Goal: Use online tool/utility: Use online tool/utility

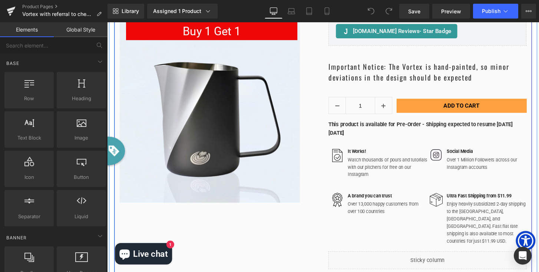
scroll to position [2604, 449]
click at [361, 138] on strong "This product is available for Pre-Order - Shipping expected to resume [DATE][DA…" at bounding box center [432, 133] width 191 height 16
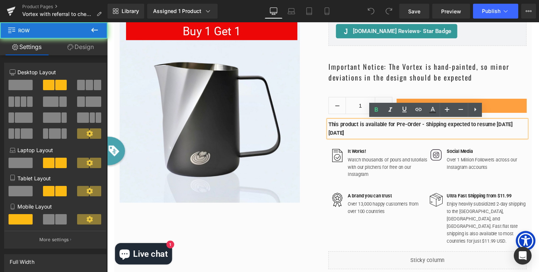
click at [360, 139] on div "Vortex - High Velocity Milk Pitcher 500 ML (P) Title $0 $89.99 (P) Price [DOMAI…" at bounding box center [440, 115] width 217 height 327
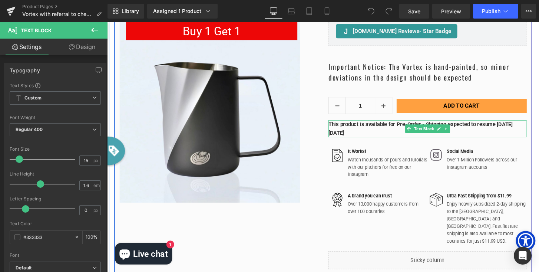
click at [362, 137] on strong "This product is available for Pre-Order - Shipping expected to resume [DATE][DA…" at bounding box center [432, 133] width 191 height 16
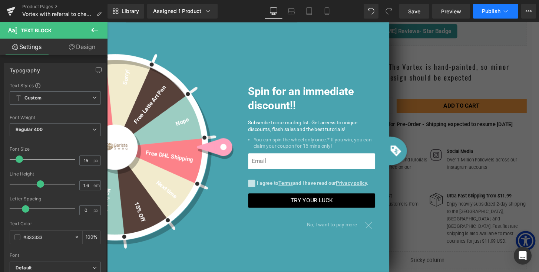
click at [506, 14] on icon at bounding box center [505, 10] width 7 height 7
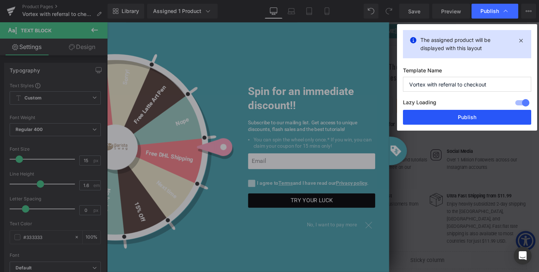
click at [470, 119] on button "Publish" at bounding box center [467, 117] width 128 height 15
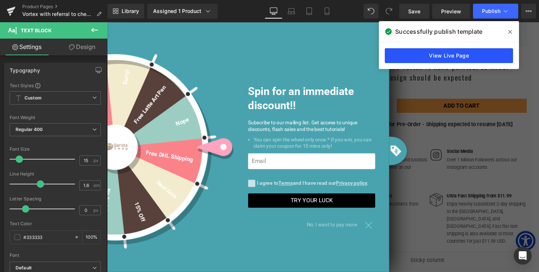
click at [441, 57] on link "View Live Page" at bounding box center [449, 55] width 128 height 15
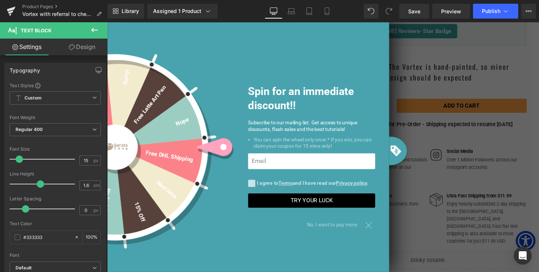
click at [333, 237] on span "No, I want to pay more" at bounding box center [344, 232] width 58 height 13
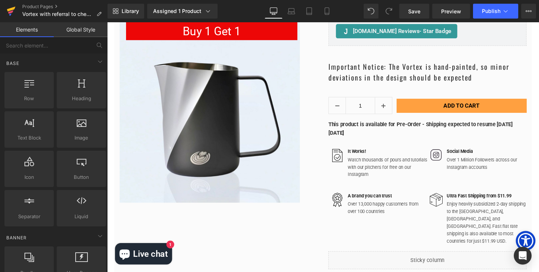
click at [10, 7] on icon at bounding box center [11, 11] width 9 height 19
